Goal: Task Accomplishment & Management: Manage account settings

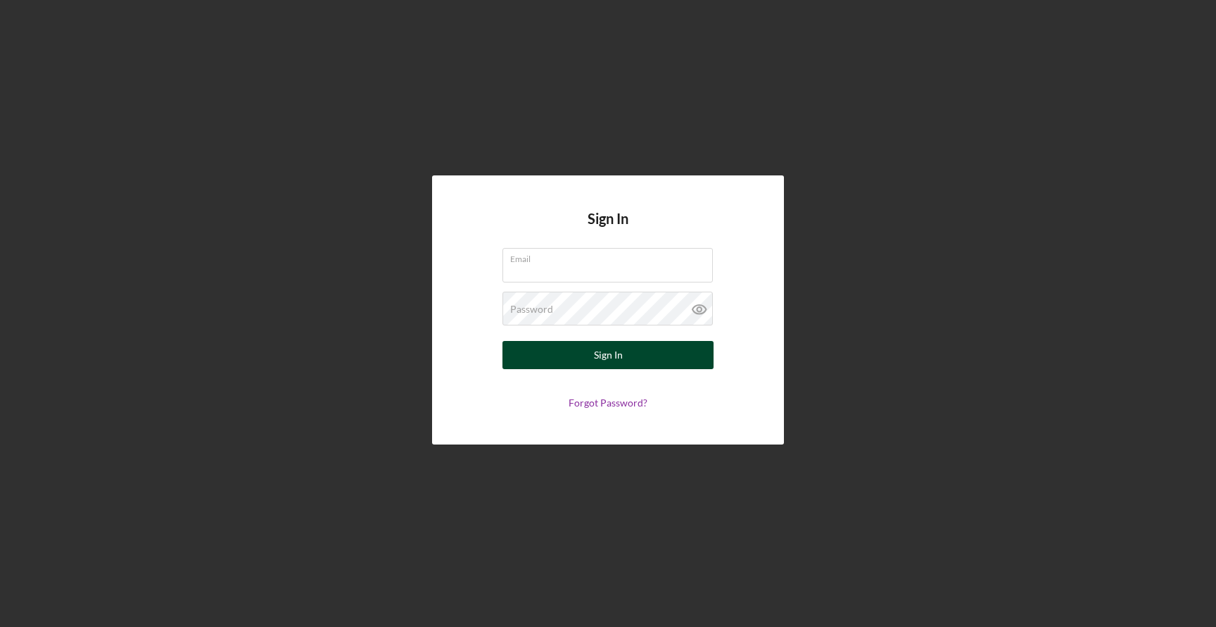
type input "[EMAIL_ADDRESS][DOMAIN_NAME]"
click at [567, 358] on button "Sign In" at bounding box center [608, 355] width 211 height 28
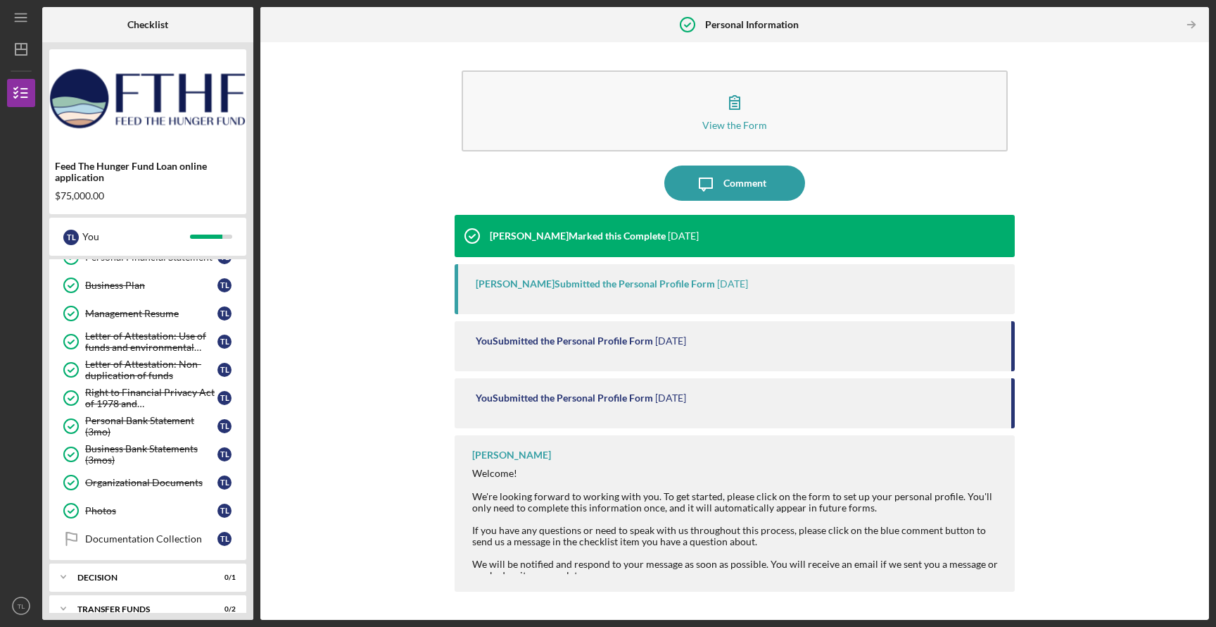
scroll to position [553, 0]
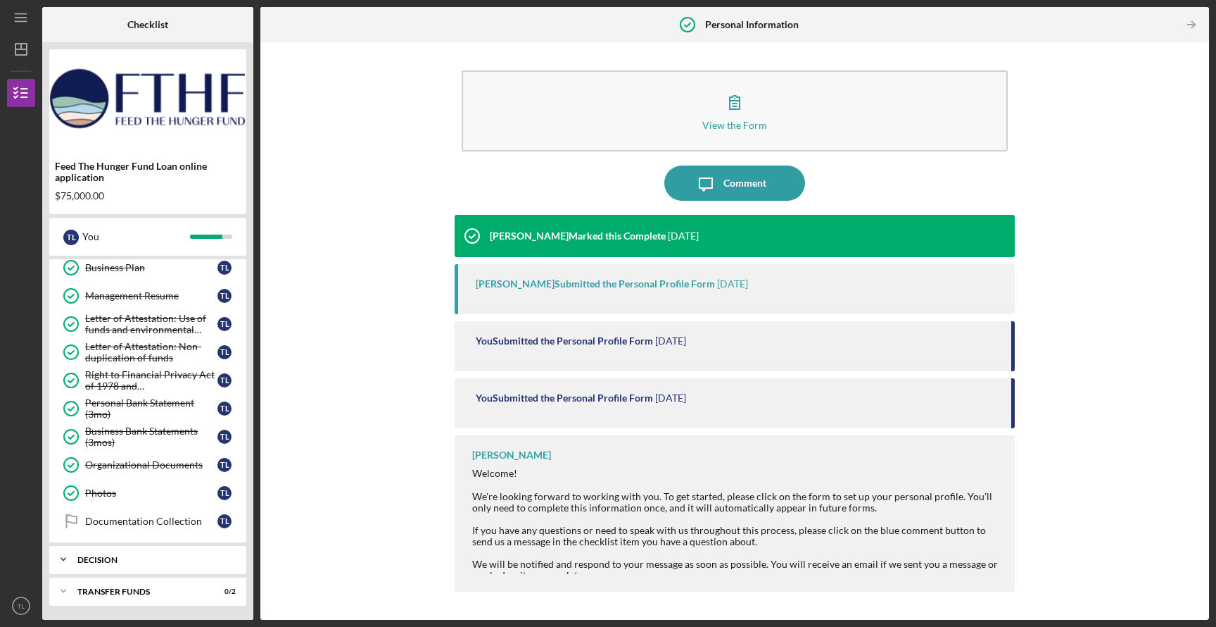
click at [114, 560] on div "Decision" at bounding box center [152, 559] width 151 height 8
